Goal: Navigation & Orientation: Find specific page/section

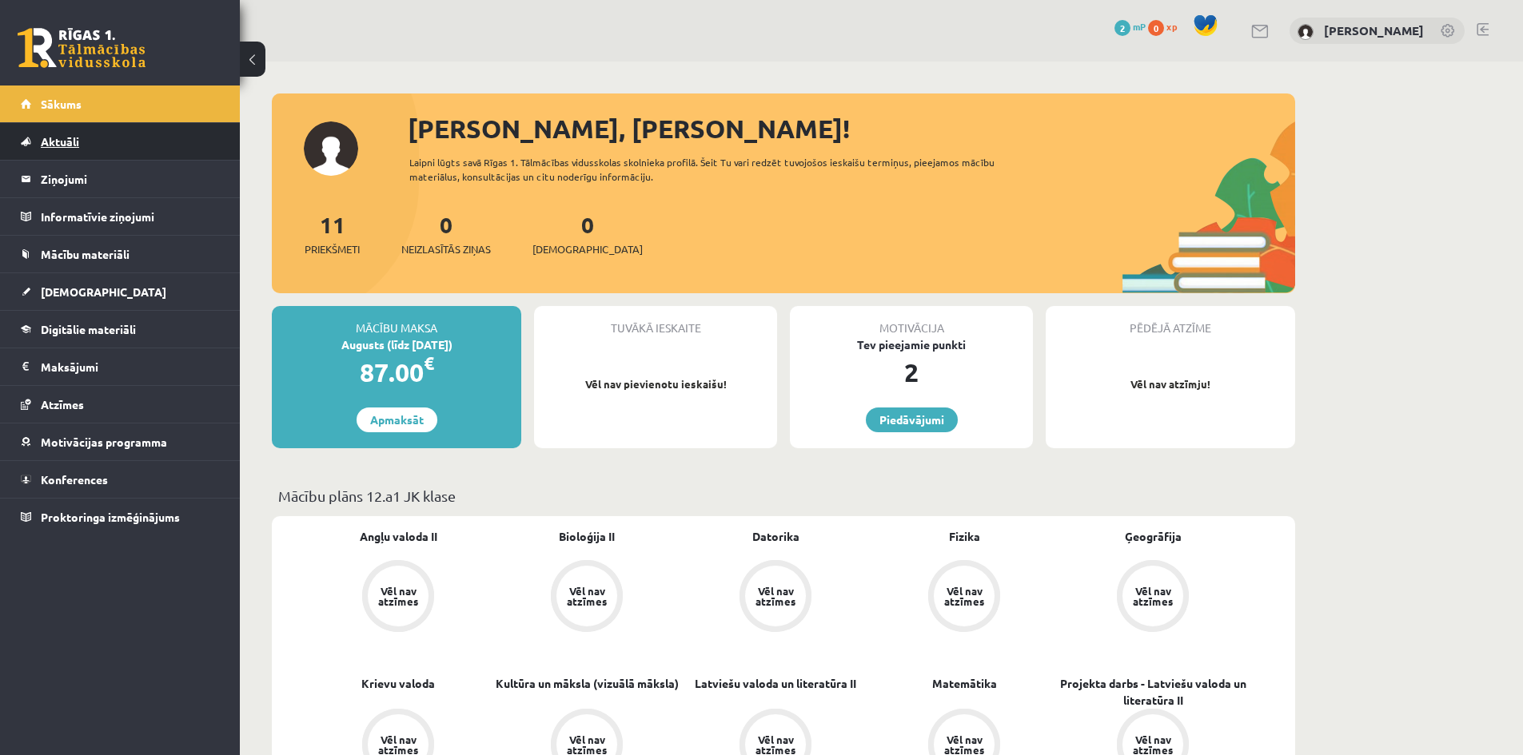
click at [88, 139] on link "Aktuāli" at bounding box center [120, 141] width 199 height 37
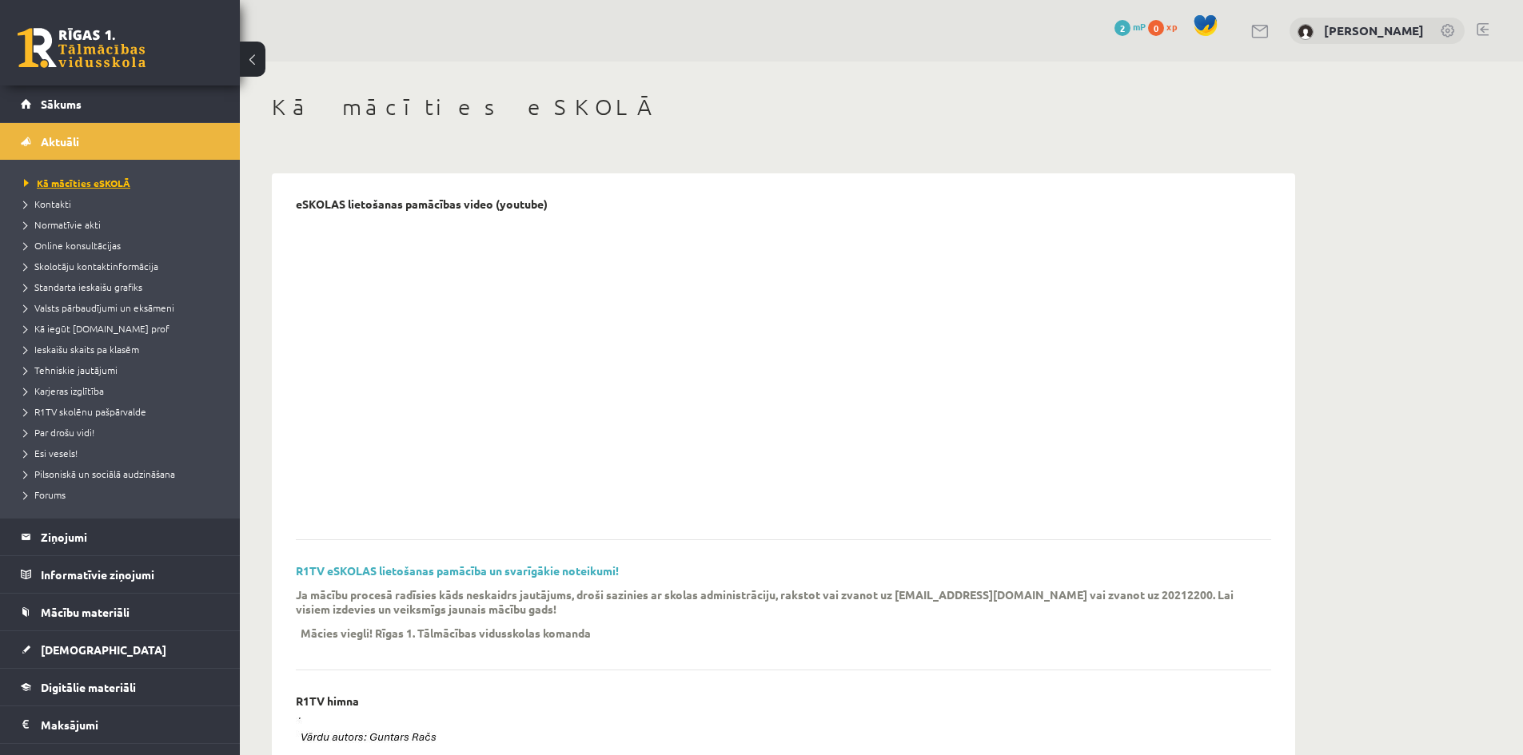
click at [114, 181] on span "Kā mācīties eSKOLĀ" at bounding box center [77, 183] width 106 height 13
click at [173, 647] on link "[DEMOGRAPHIC_DATA]" at bounding box center [120, 649] width 199 height 37
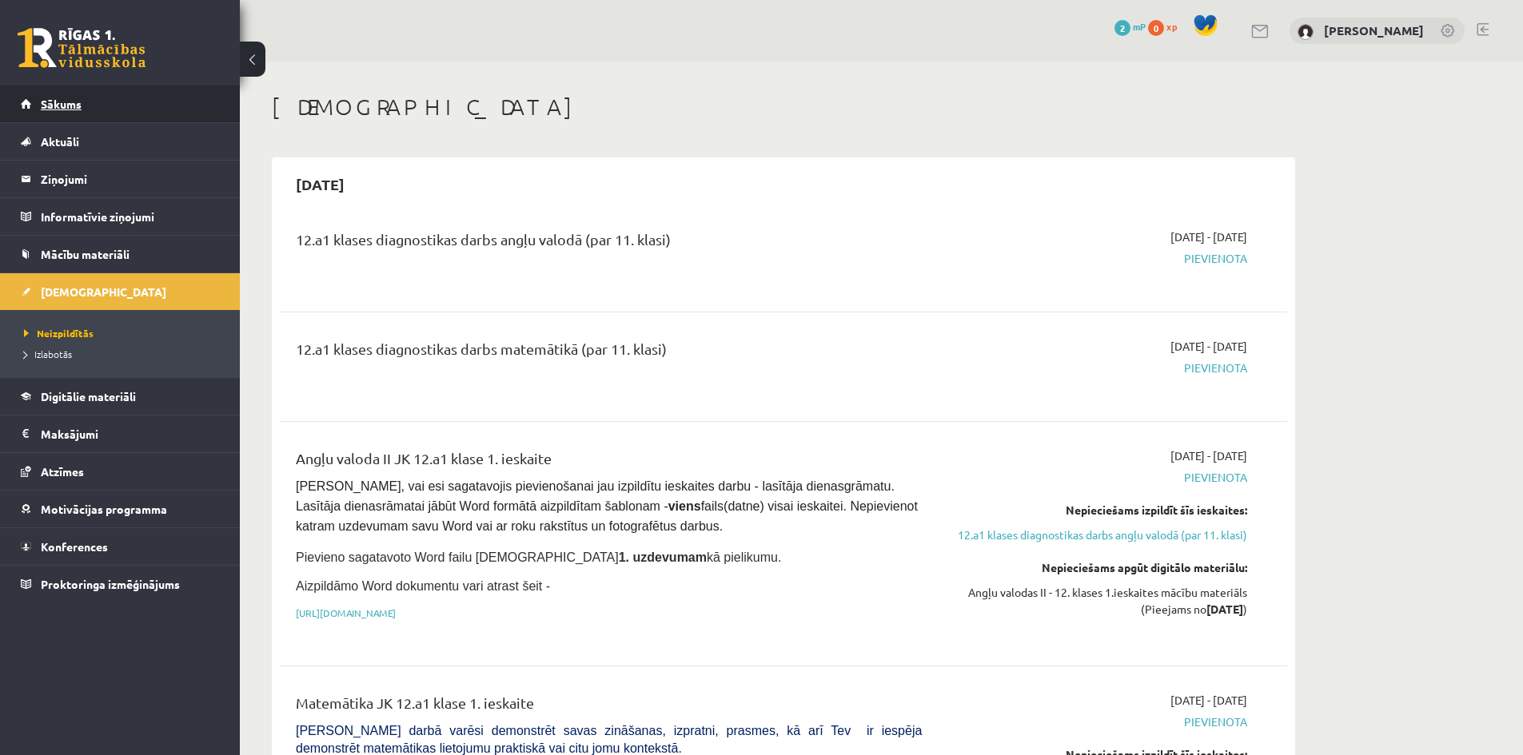
click at [133, 110] on link "Sākums" at bounding box center [120, 104] width 199 height 37
